Goal: Information Seeking & Learning: Learn about a topic

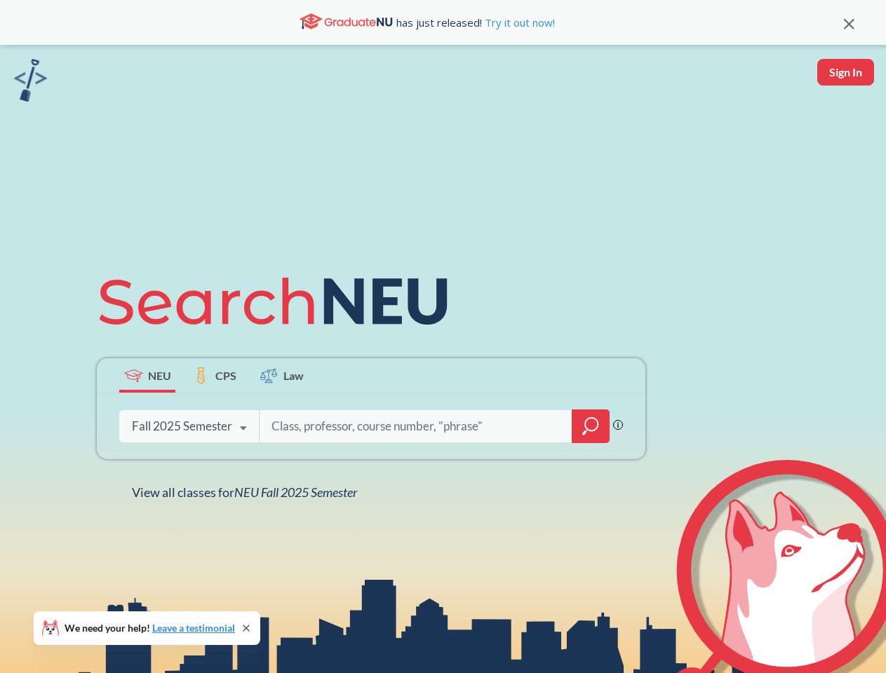
click at [442, 337] on icon at bounding box center [279, 301] width 365 height 79
click at [848, 22] on icon at bounding box center [849, 24] width 11 height 11
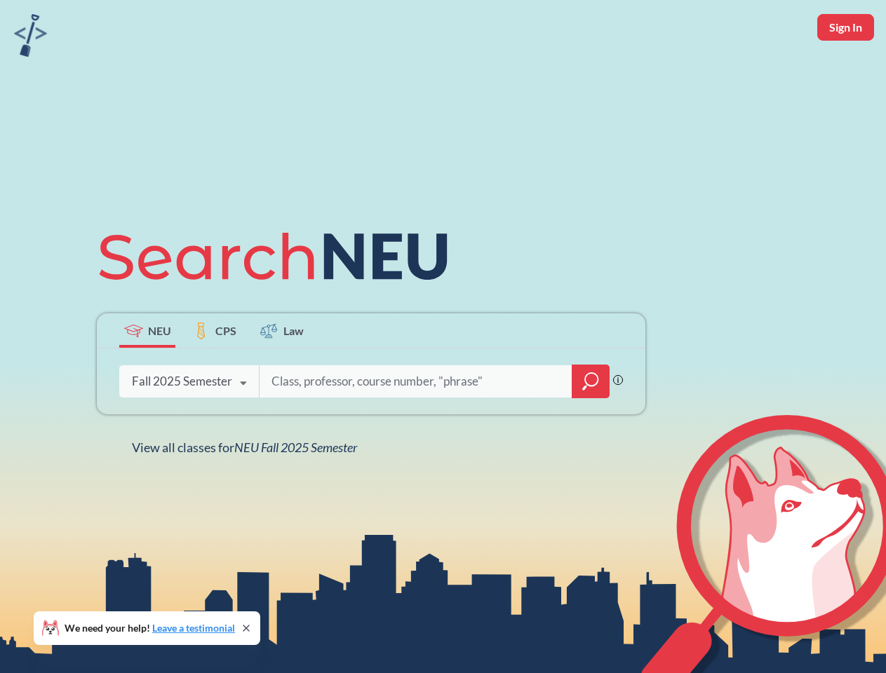
click at [845, 72] on div "NEU CPS Law Phrase search guarantees the exact search appears in the results. E…" at bounding box center [443, 336] width 886 height 673
click at [147, 375] on div "Fall 2025 Semester" at bounding box center [182, 381] width 100 height 15
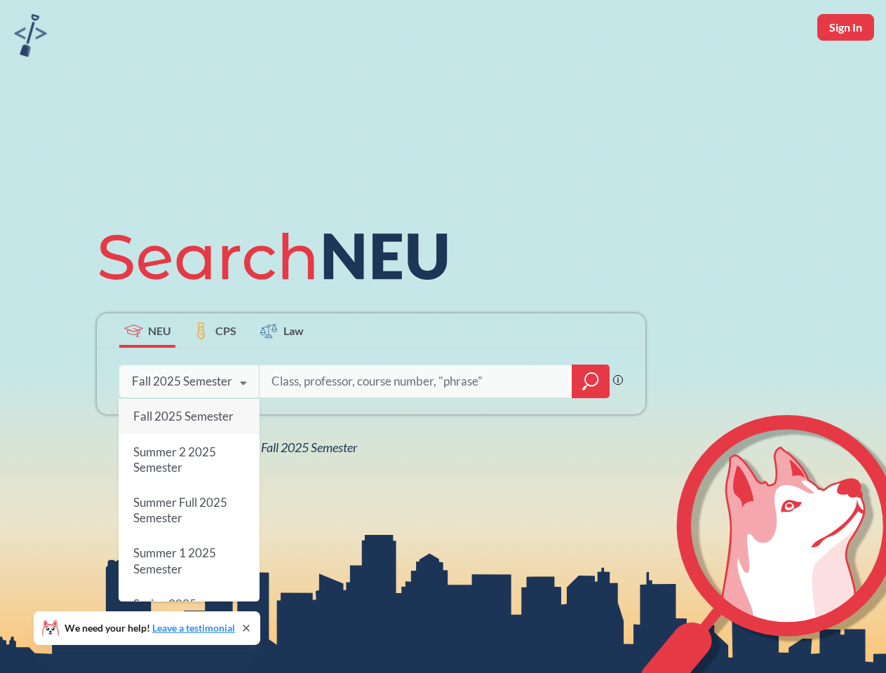
click at [215, 375] on div "Fall 2025 Semester" at bounding box center [182, 381] width 100 height 15
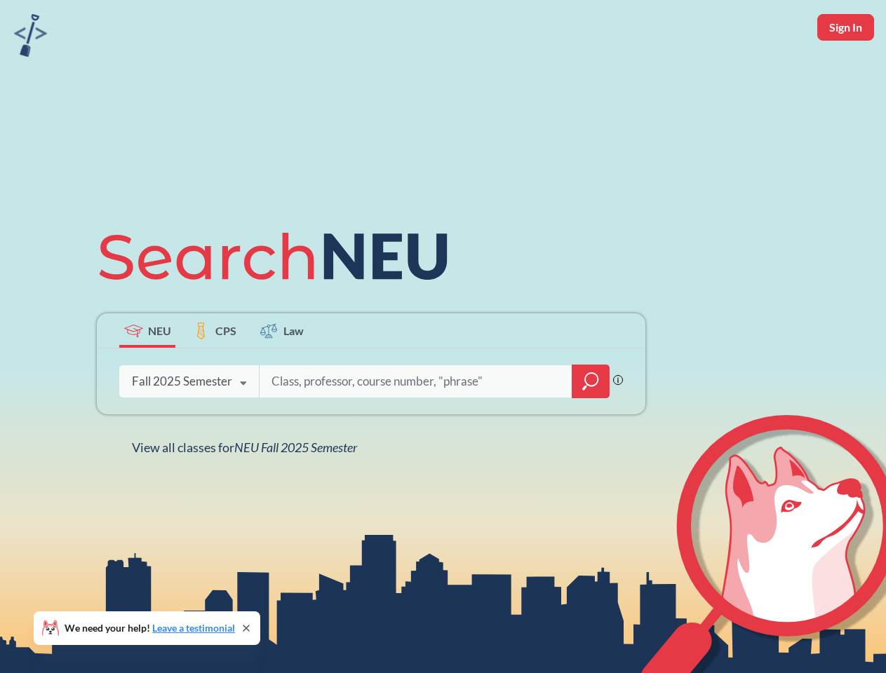
click at [282, 375] on input "search" at bounding box center [416, 381] width 292 height 29
click at [590, 426] on div "NEU CPS Law Phrase search guarantees the exact search appears in the results. E…" at bounding box center [370, 336] width 565 height 238
click at [189, 426] on div "NEU CPS Law Phrase search guarantees the exact search appears in the results. E…" at bounding box center [370, 336] width 565 height 238
click at [243, 428] on div "NEU CPS Law Phrase search guarantees the exact search appears in the results. E…" at bounding box center [370, 336] width 565 height 238
click at [248, 492] on div "NEU CPS Law Phrase search guarantees the exact search appears in the results. E…" at bounding box center [443, 336] width 886 height 673
